Goal: Information Seeking & Learning: Check status

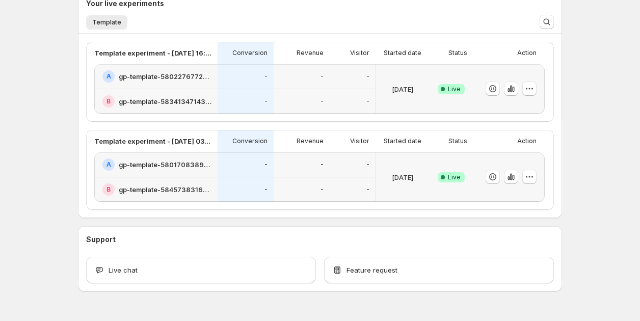
scroll to position [267, 0]
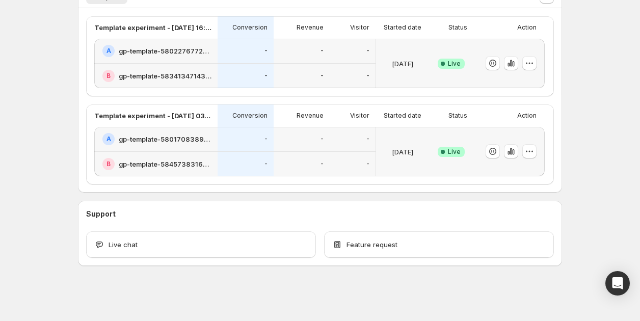
click at [239, 149] on div "-" at bounding box center [245, 139] width 56 height 25
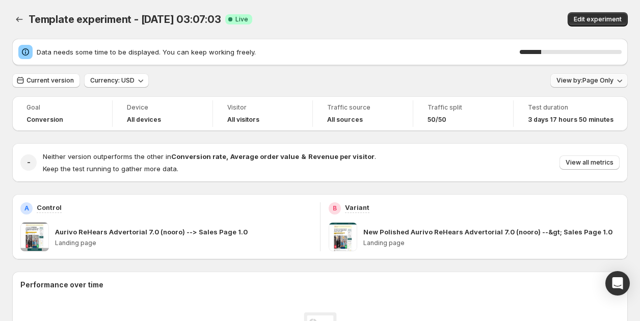
click at [564, 81] on span "View by: Page Only" at bounding box center [584, 80] width 57 height 8
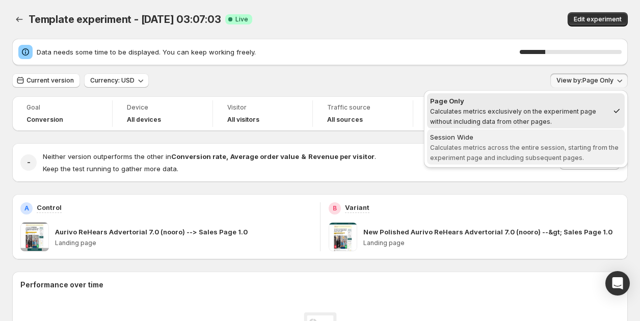
click at [538, 146] on span "Calculates metrics across the entire session, starting from the experiment page…" at bounding box center [524, 153] width 188 height 18
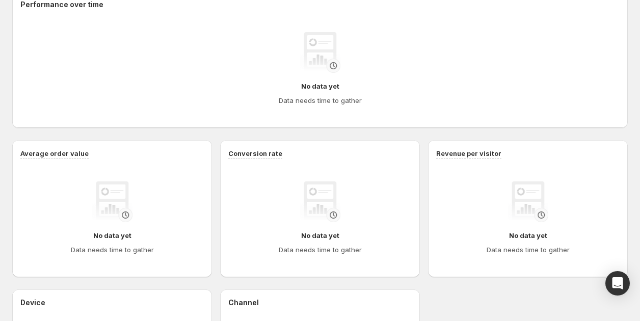
scroll to position [203, 0]
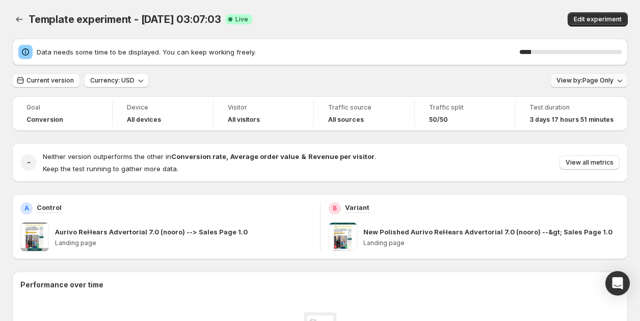
click at [583, 49] on div "11 %" at bounding box center [570, 52] width 102 height 10
click at [571, 74] on button "View by: Page Only" at bounding box center [588, 80] width 77 height 14
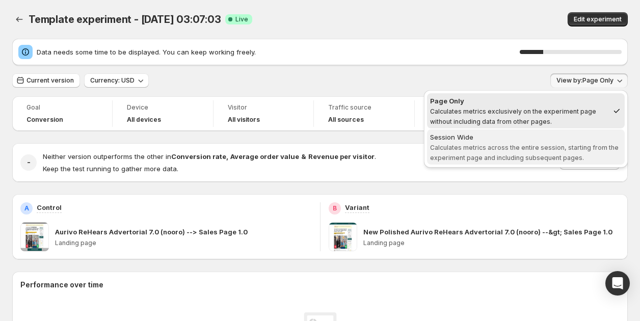
click at [565, 138] on div "Session Wide" at bounding box center [525, 137] width 191 height 10
